Goal: Task Accomplishment & Management: Manage account settings

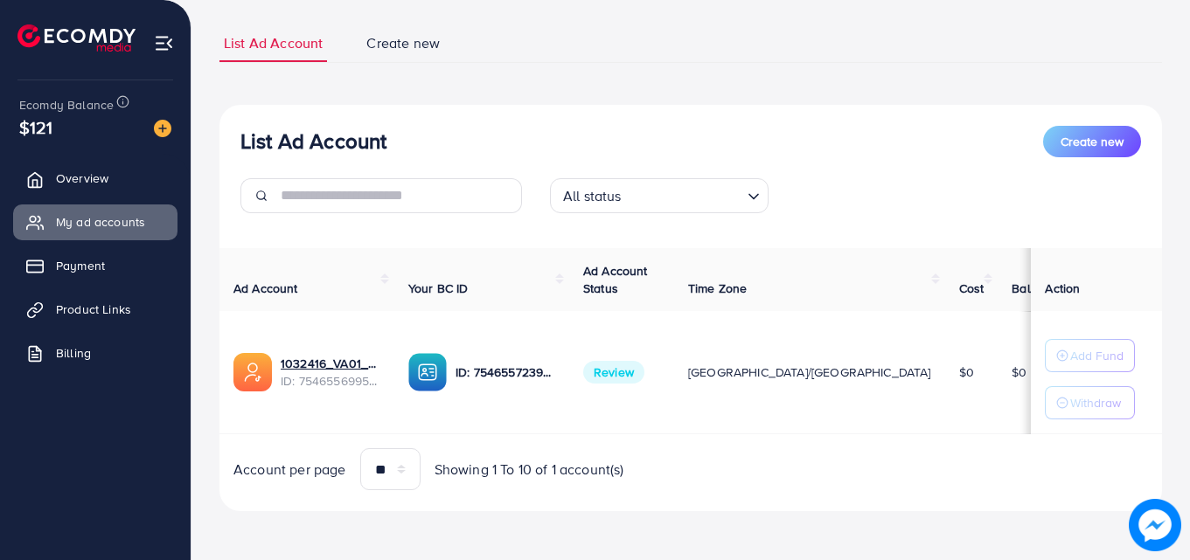
scroll to position [17, 0]
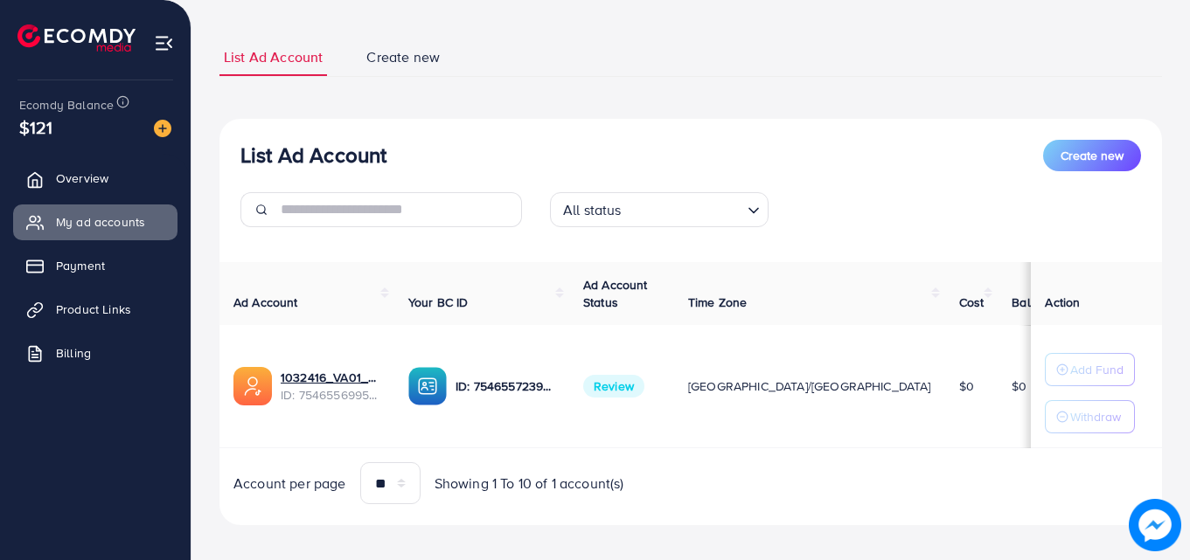
scroll to position [87, 0]
